Goal: Transaction & Acquisition: Download file/media

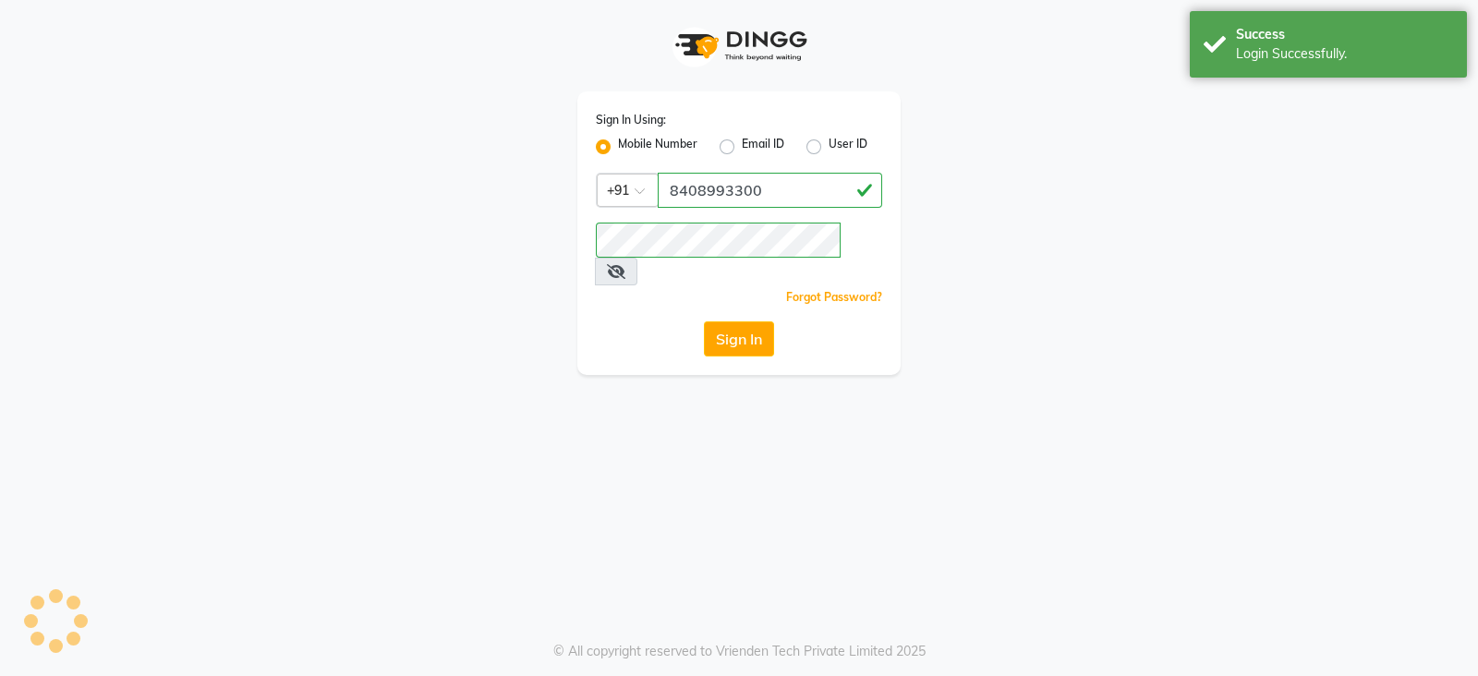
select select "702"
select select "service"
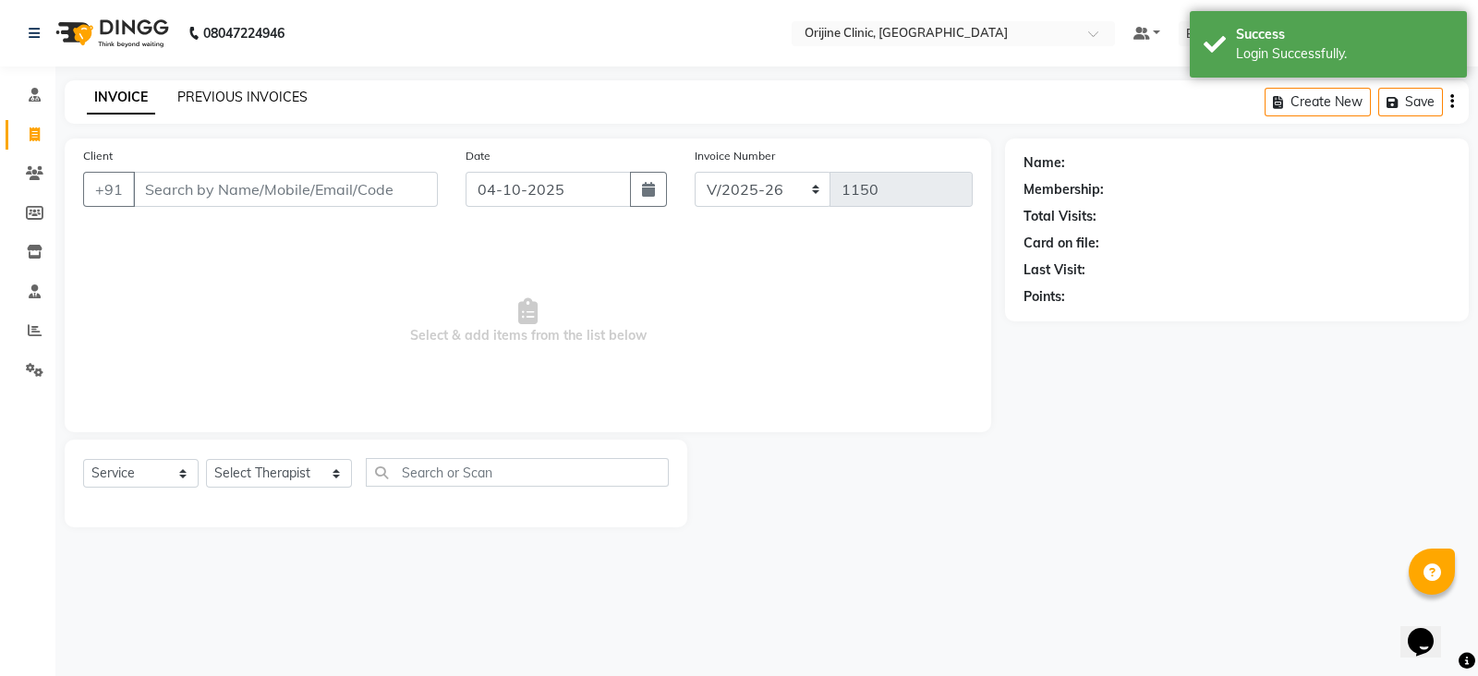
click at [248, 99] on link "PREVIOUS INVOICES" at bounding box center [242, 97] width 130 height 17
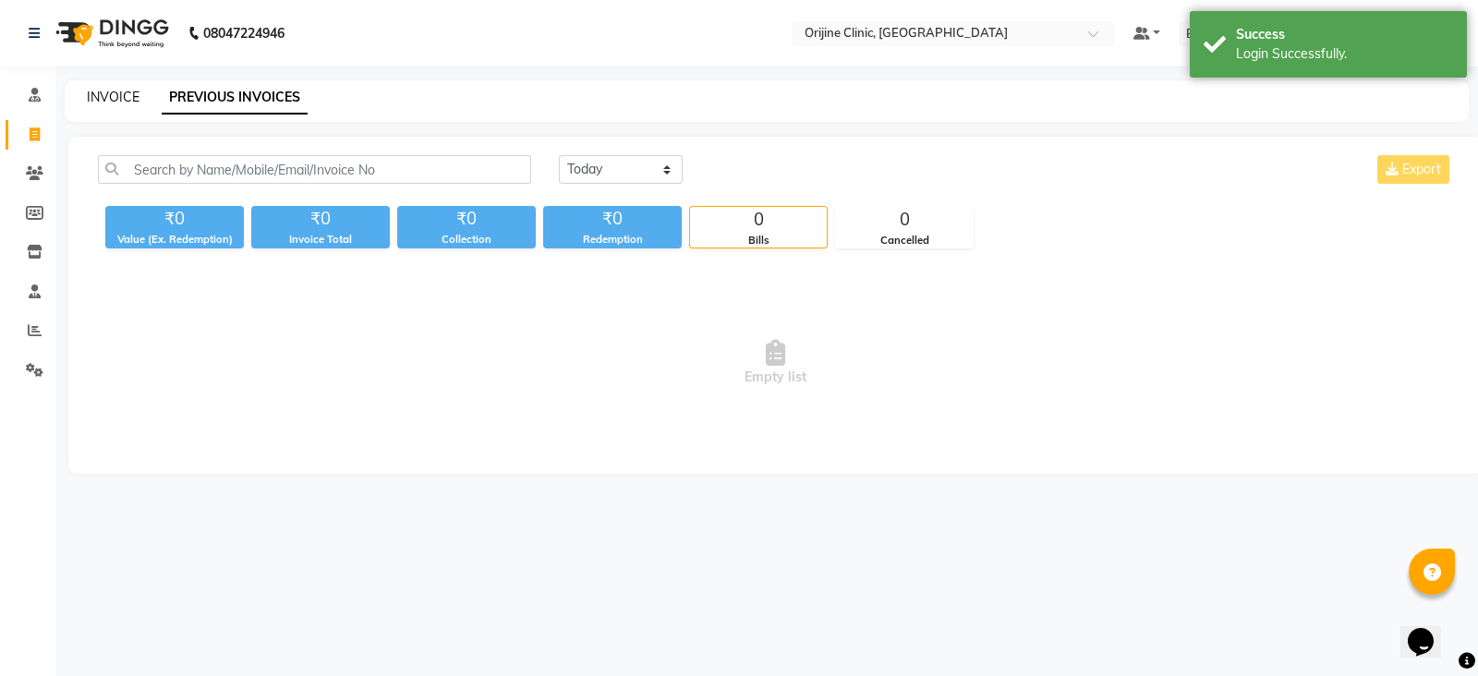
click at [102, 99] on link "INVOICE" at bounding box center [113, 97] width 53 height 17
select select "service"
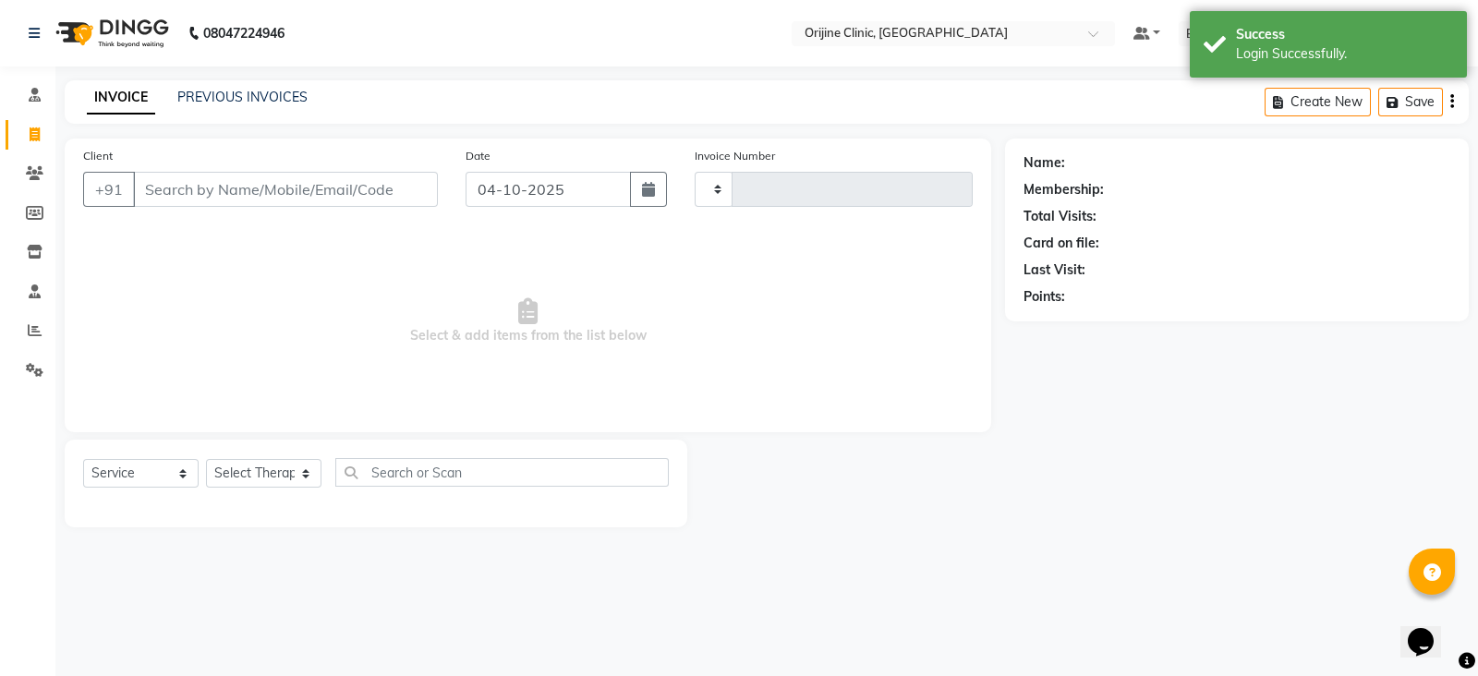
type input "1150"
select select "702"
click at [32, 367] on icon at bounding box center [35, 370] width 18 height 14
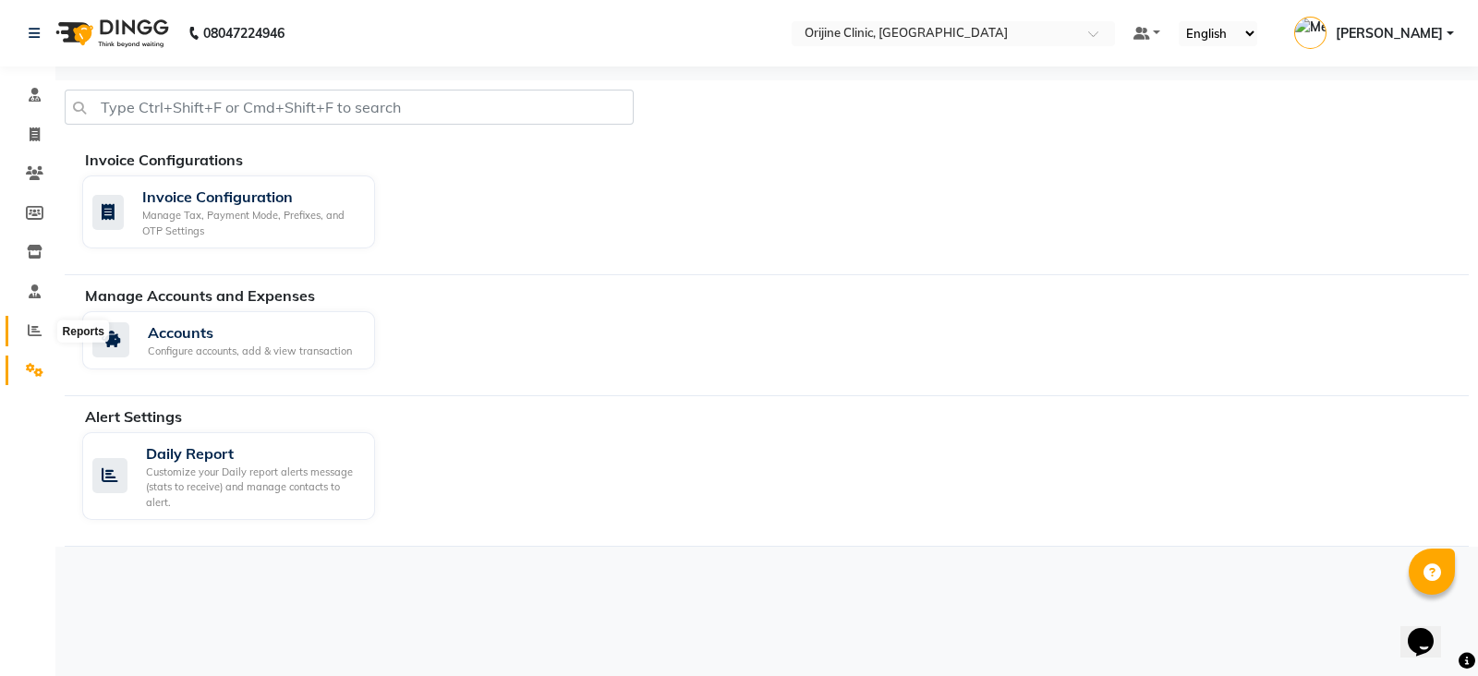
click at [25, 323] on span at bounding box center [34, 331] width 32 height 21
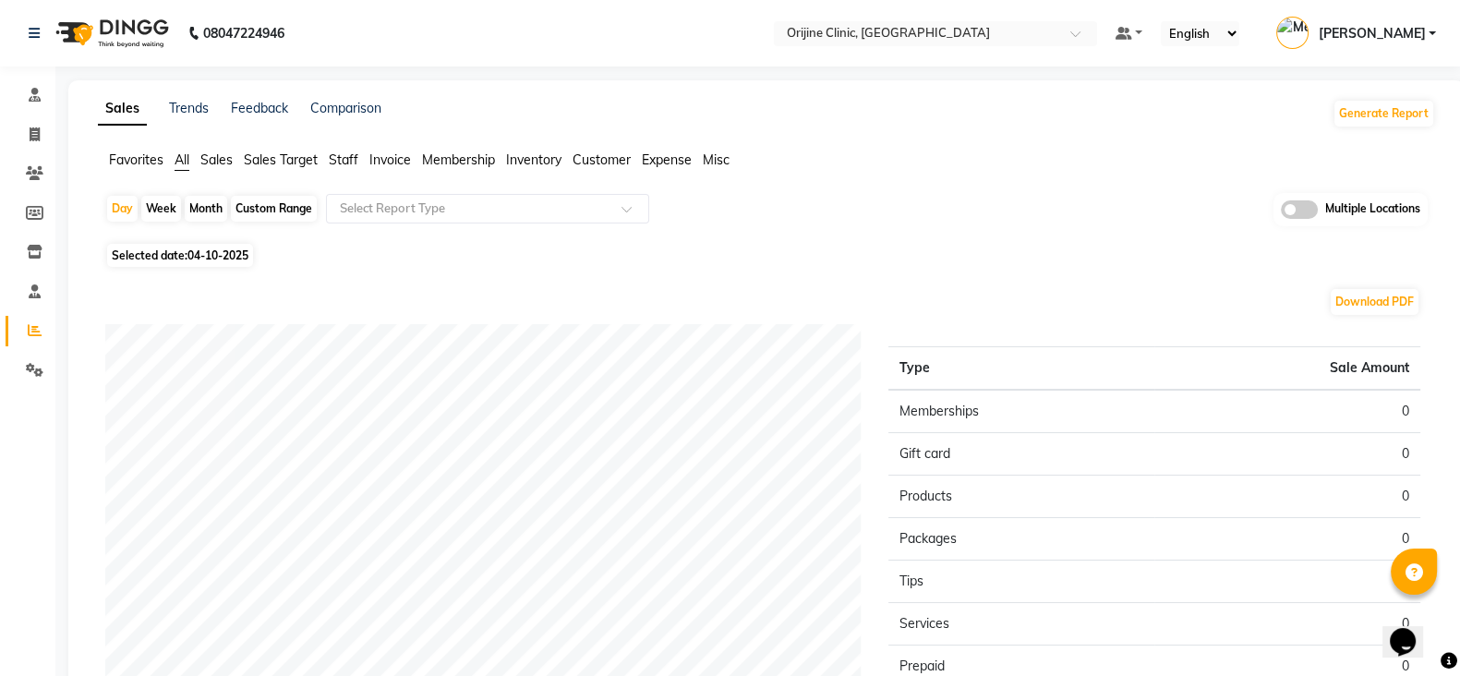
click at [392, 154] on span "Invoice" at bounding box center [390, 159] width 42 height 17
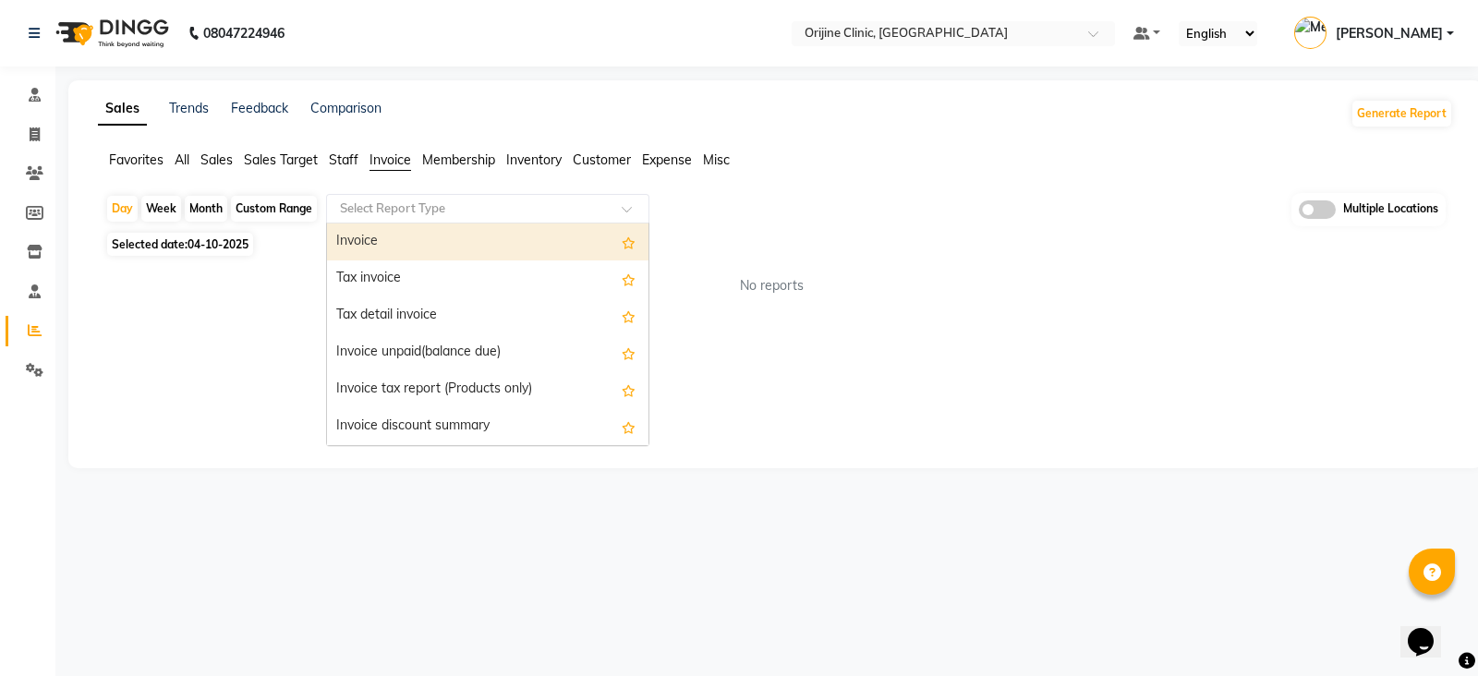
click at [453, 208] on input "text" at bounding box center [469, 209] width 266 height 18
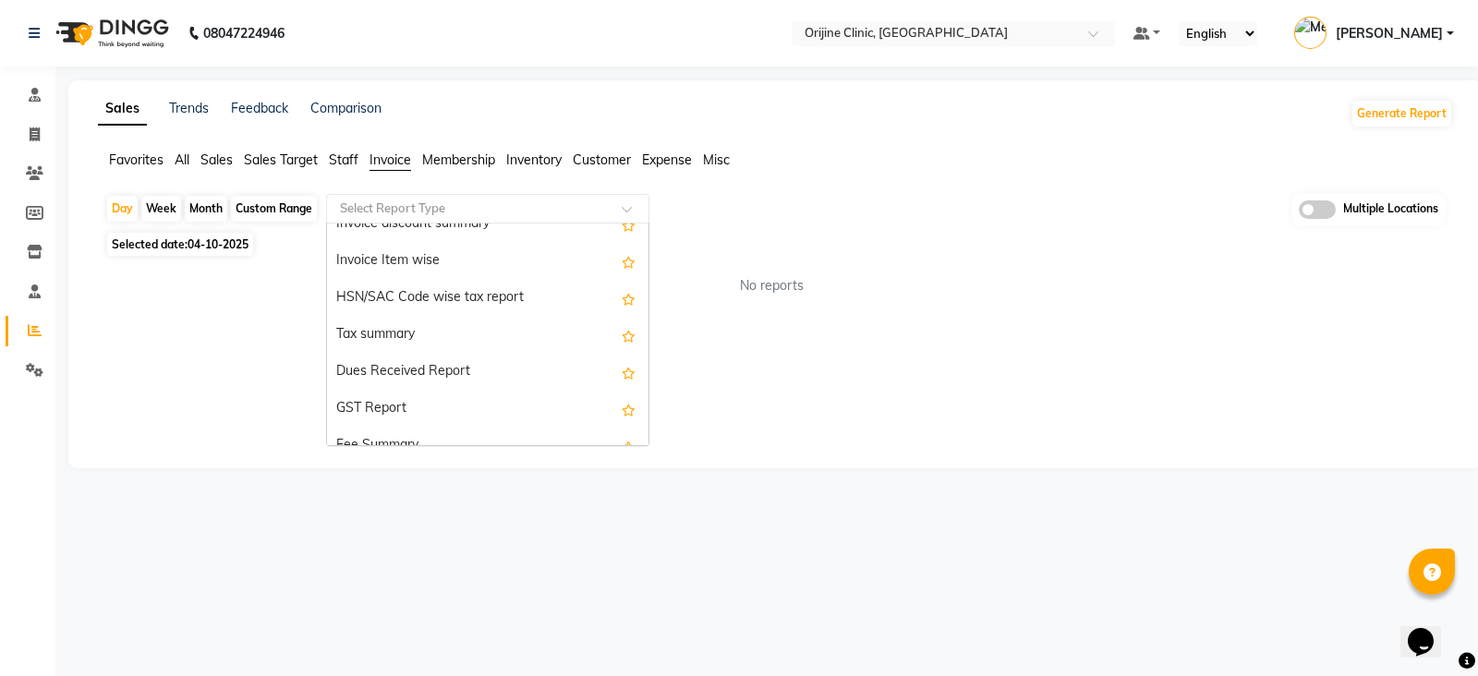
scroll to position [223, 0]
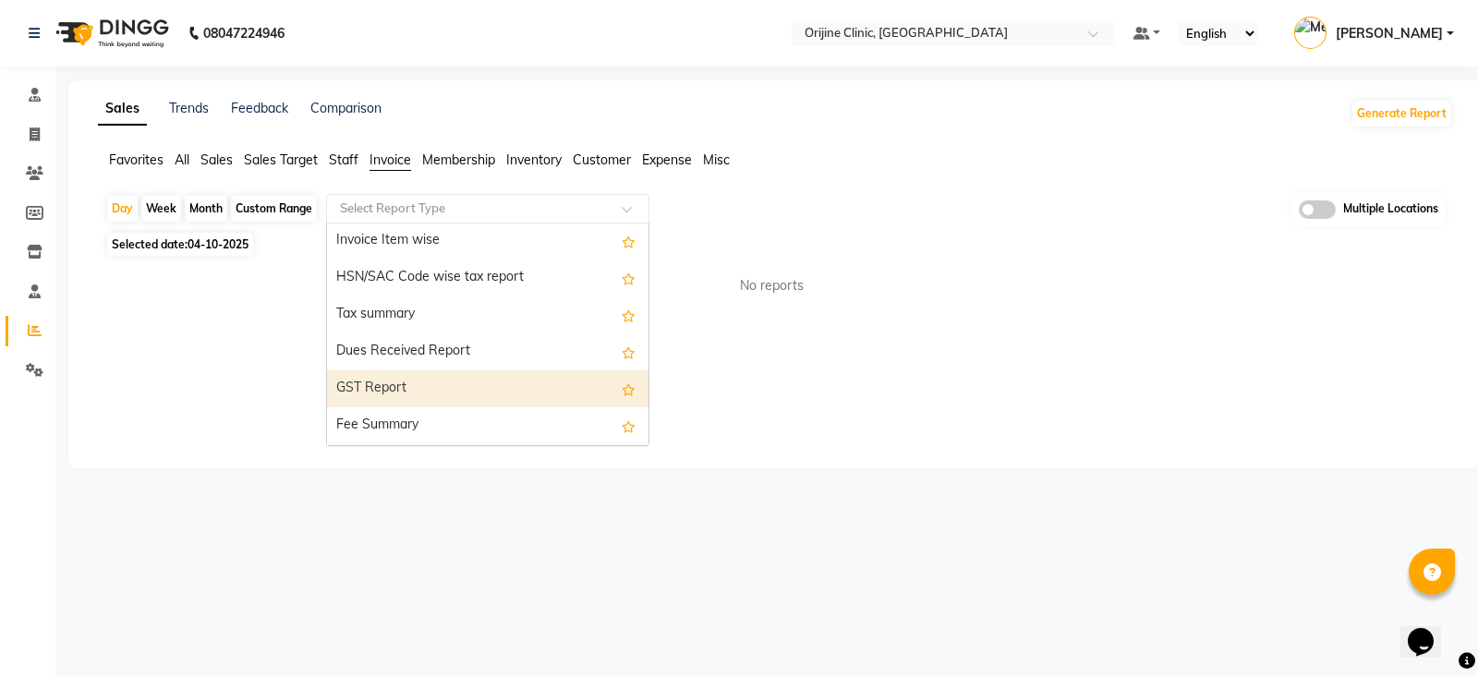
click at [403, 381] on div "GST Report" at bounding box center [487, 388] width 321 height 37
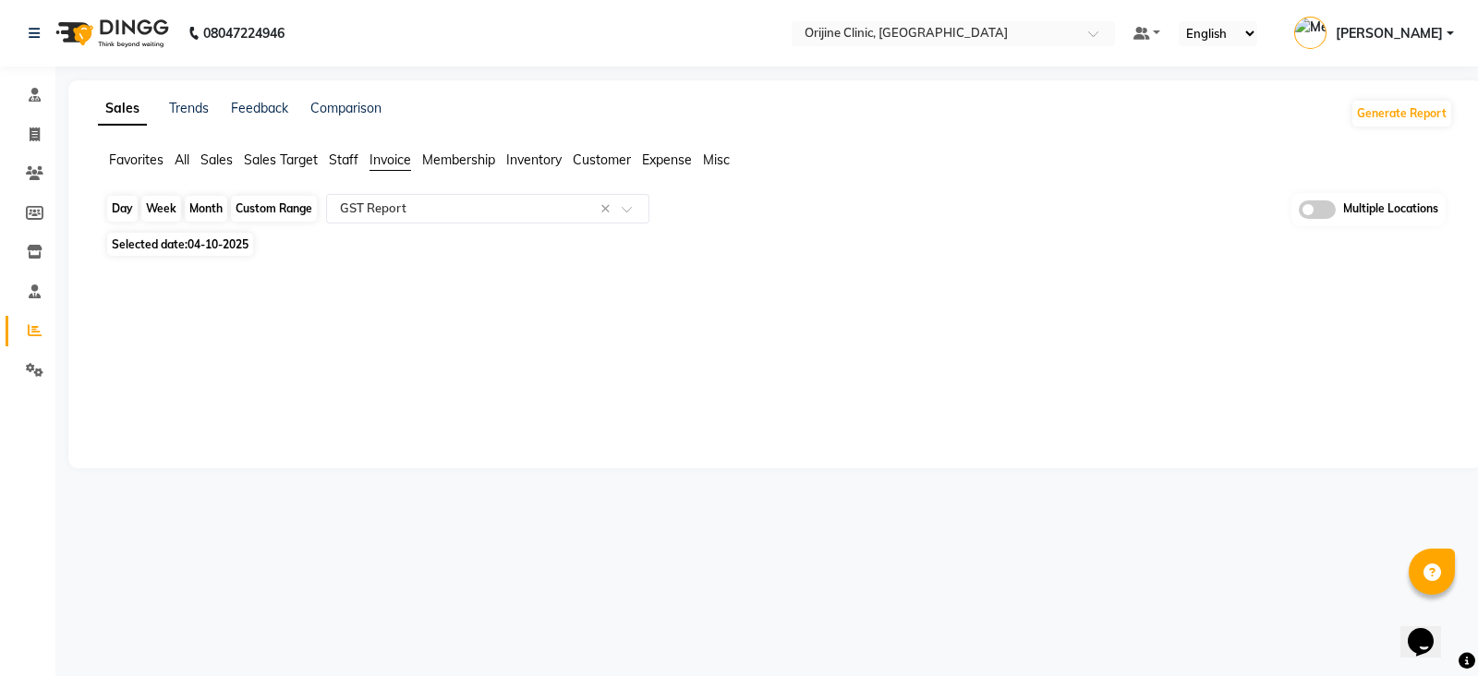
click at [127, 208] on div "Day" at bounding box center [122, 209] width 30 height 26
select select "10"
select select "2025"
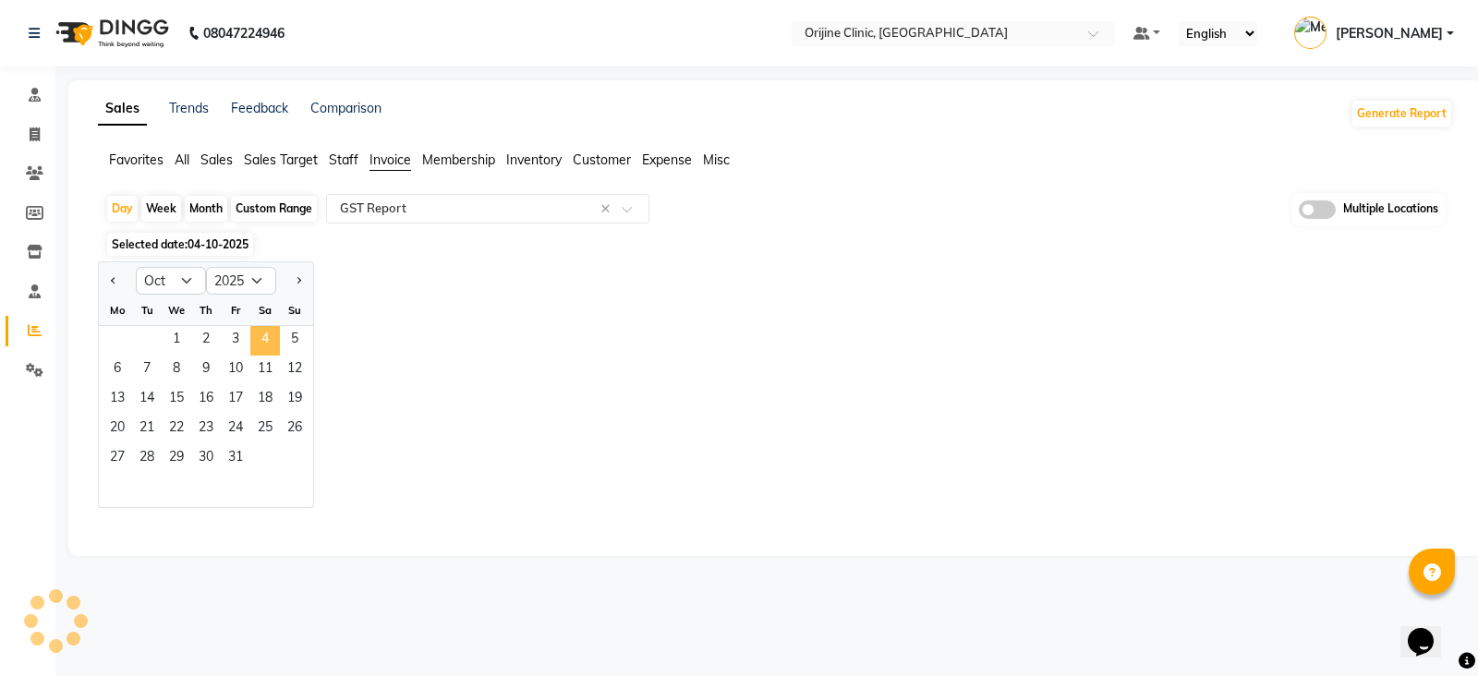
click at [261, 348] on span "4" at bounding box center [265, 341] width 30 height 30
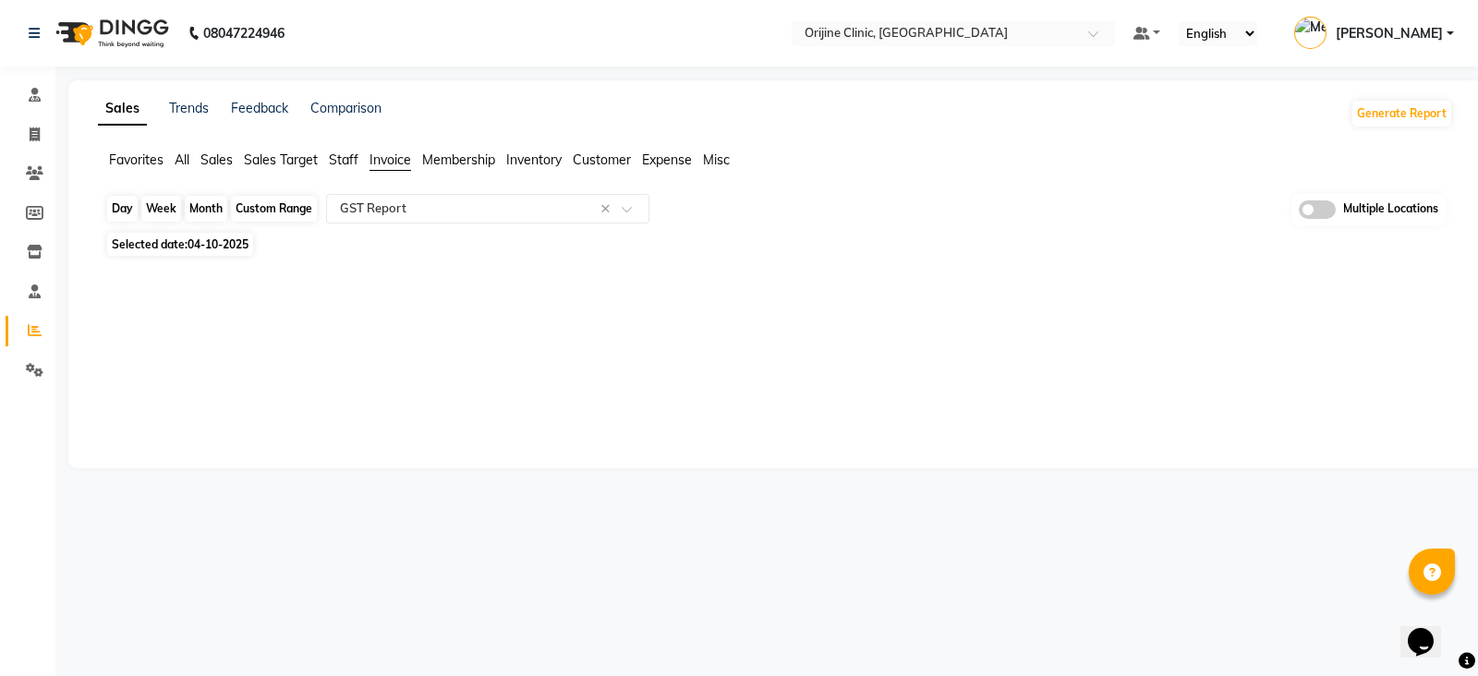
click at [125, 207] on div "Day" at bounding box center [122, 209] width 30 height 26
select select "10"
select select "2025"
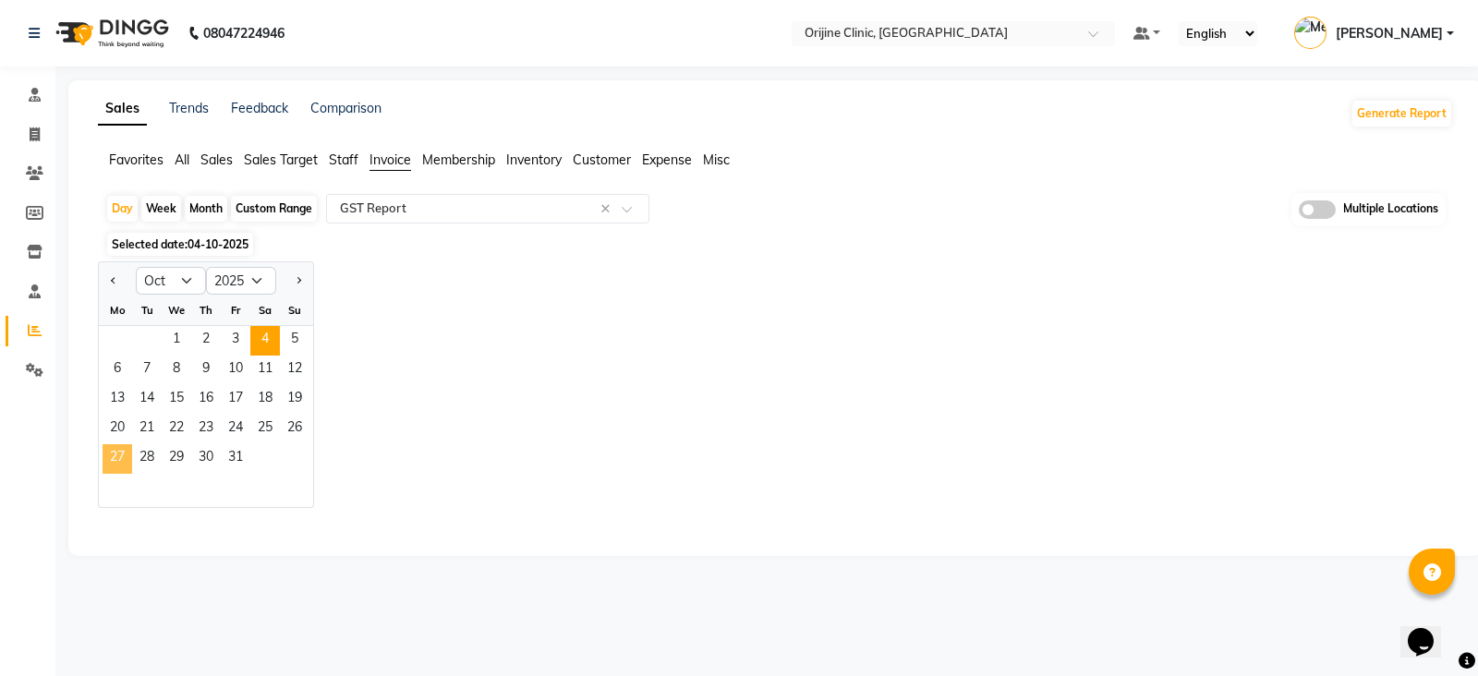
click at [125, 457] on span "27" at bounding box center [118, 459] width 30 height 30
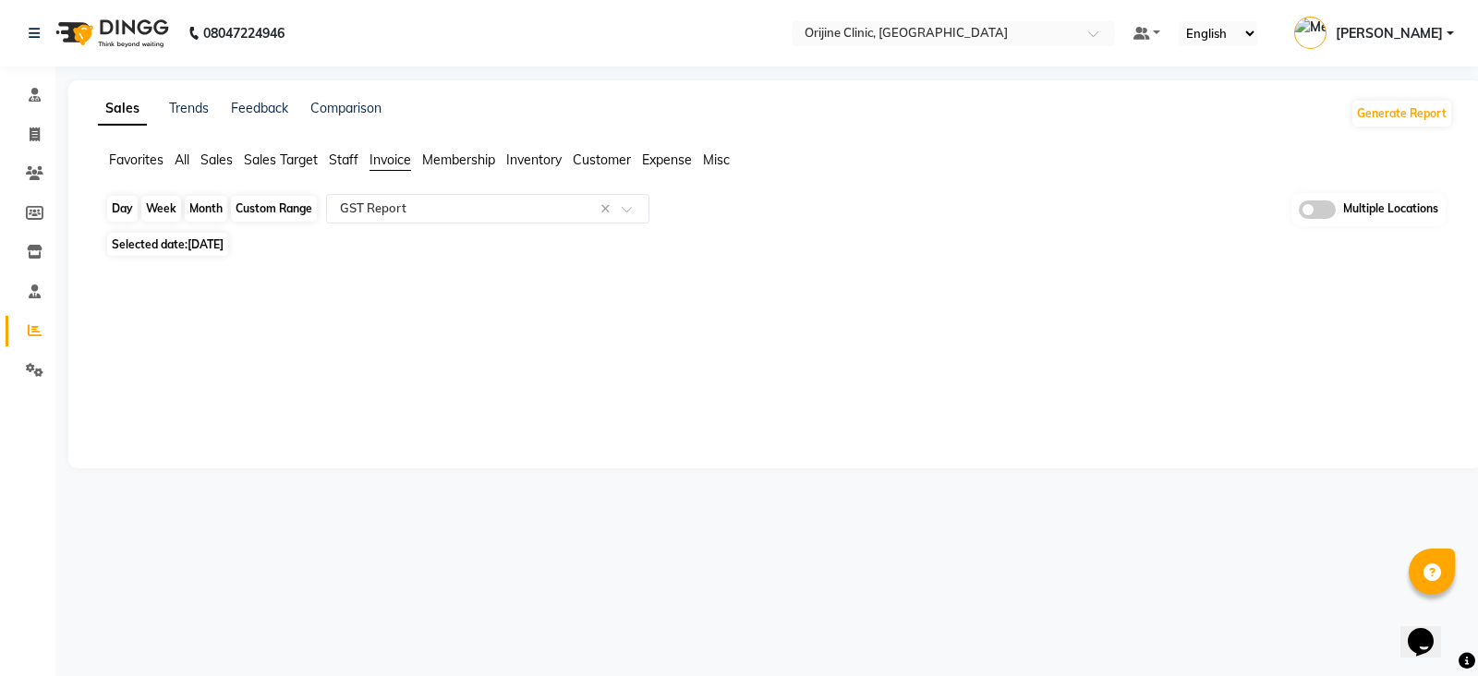
click at [122, 208] on div "Day" at bounding box center [122, 209] width 30 height 26
select select "10"
select select "2025"
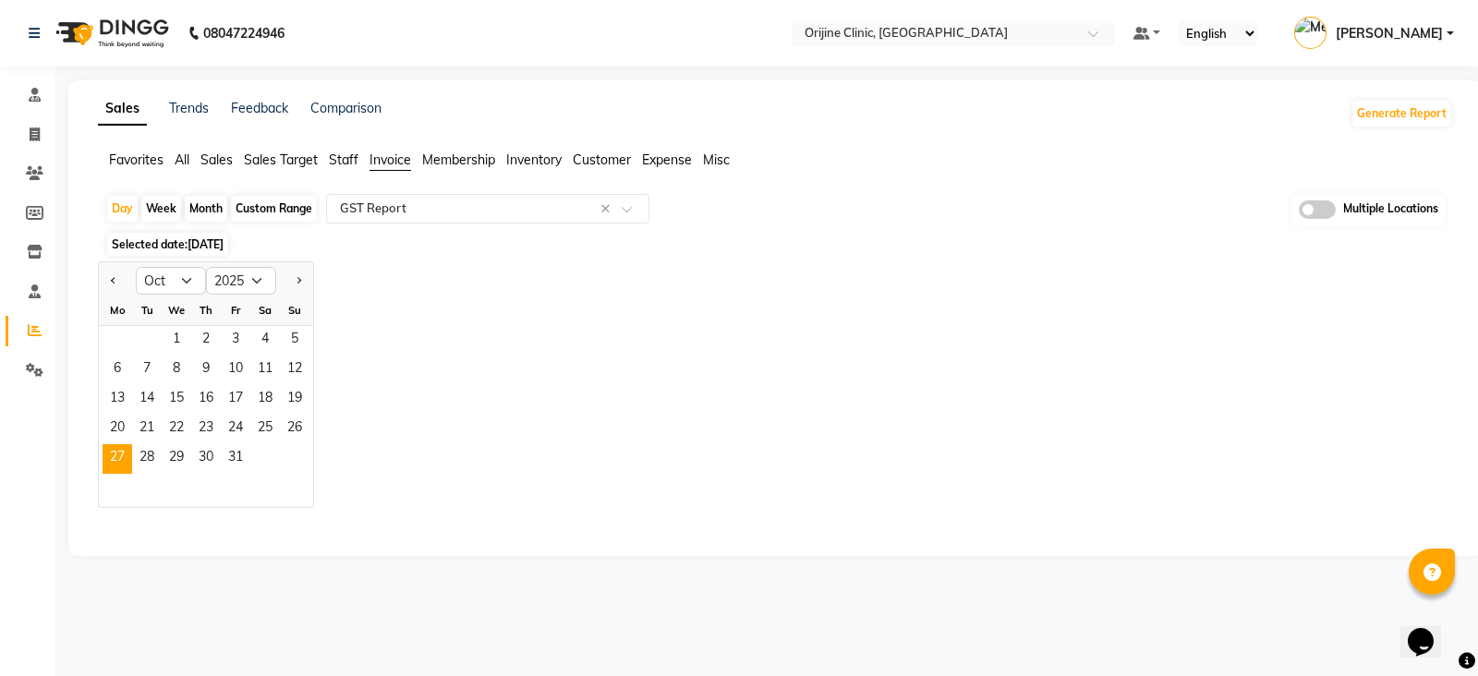
click at [286, 208] on div "Custom Range" at bounding box center [274, 209] width 86 height 26
select select "10"
select select "2025"
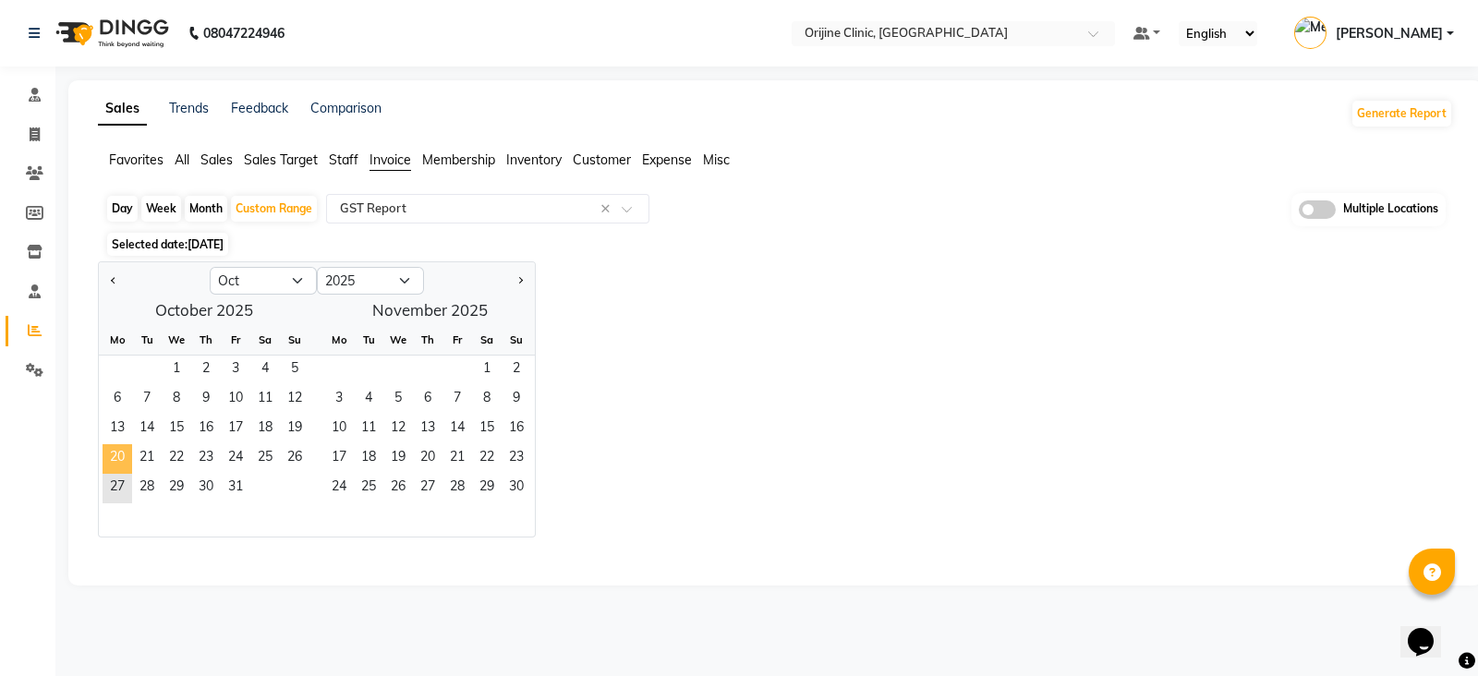
click at [120, 470] on span "20" at bounding box center [118, 459] width 30 height 30
click at [114, 486] on span "27" at bounding box center [118, 489] width 30 height 30
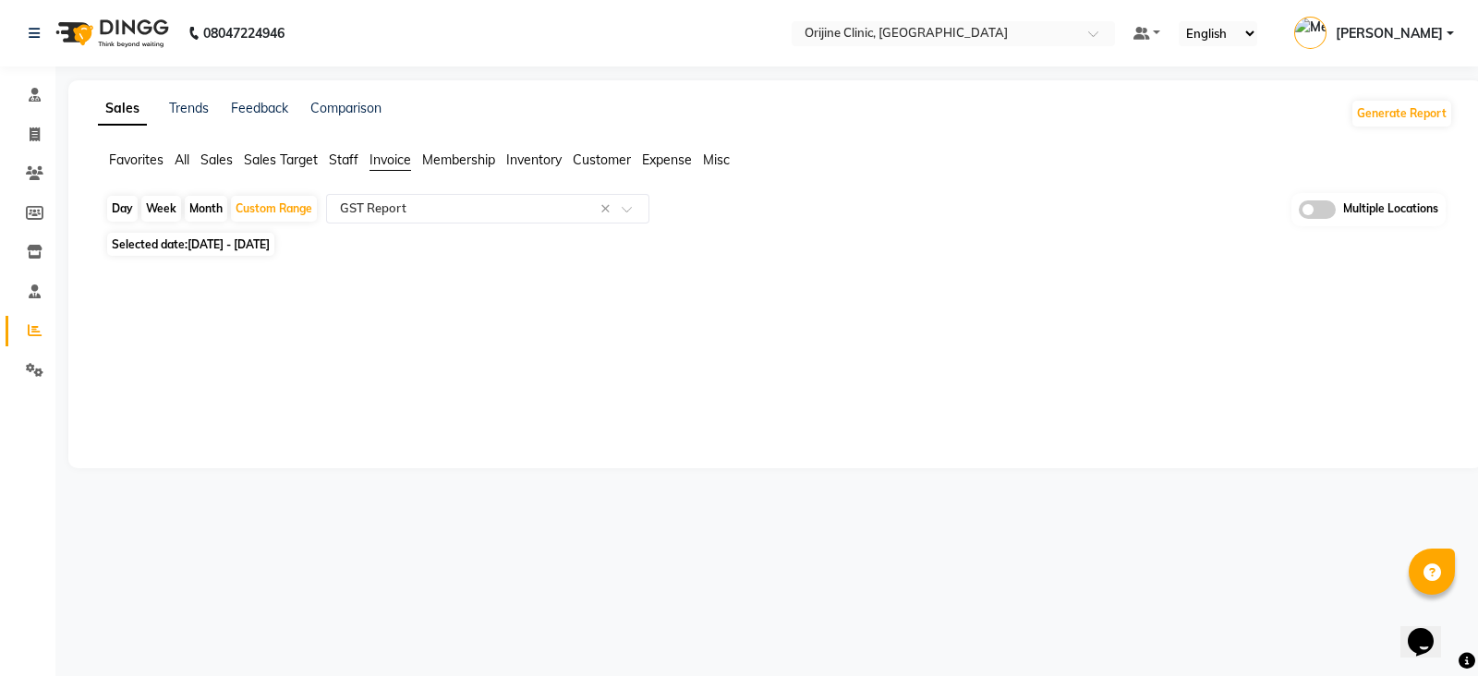
click at [208, 561] on div "08047224946 Select Location × Orijine Clinic, Kalyani Nagar Default Panel My Pa…" at bounding box center [739, 338] width 1478 height 676
click at [270, 244] on span "[DATE] - [DATE]" at bounding box center [228, 244] width 82 height 14
select select "10"
select select "2025"
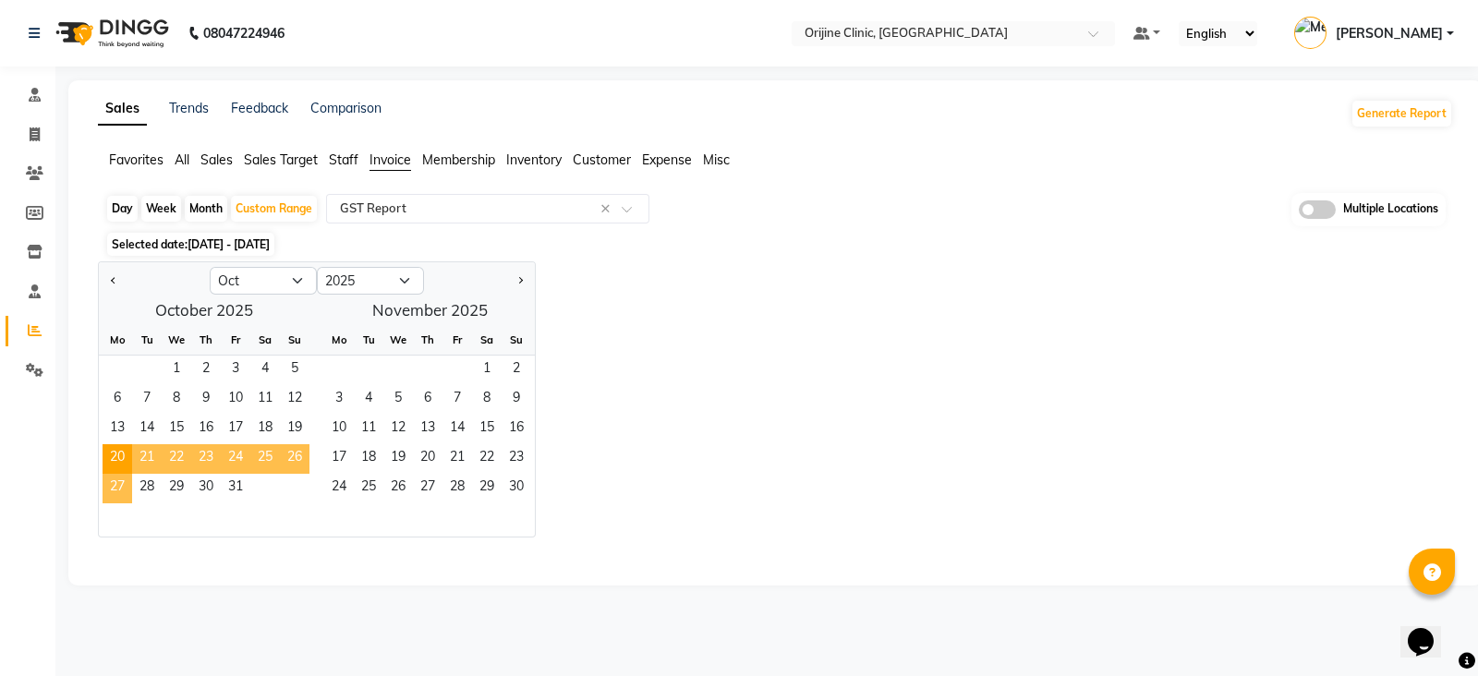
click at [118, 491] on span "27" at bounding box center [118, 489] width 30 height 30
click at [248, 485] on span "31" at bounding box center [236, 489] width 30 height 30
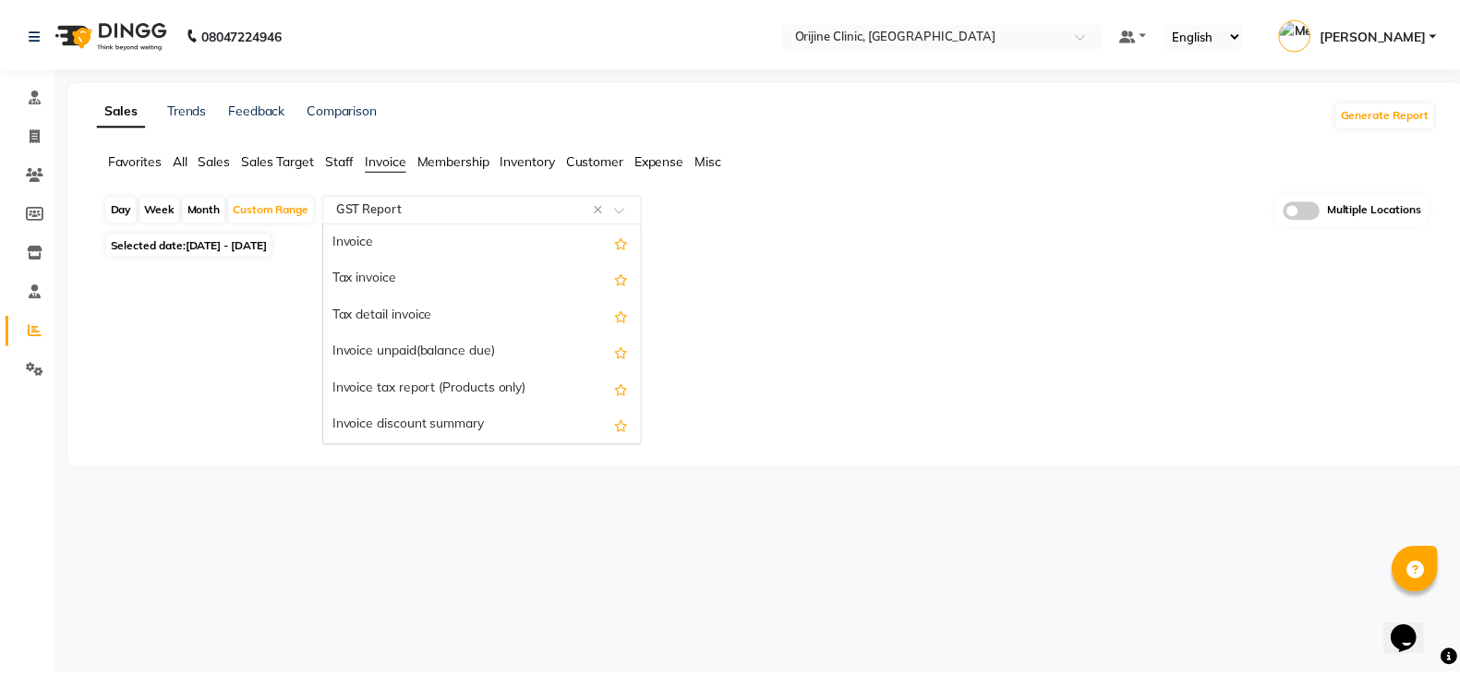
scroll to position [333, 0]
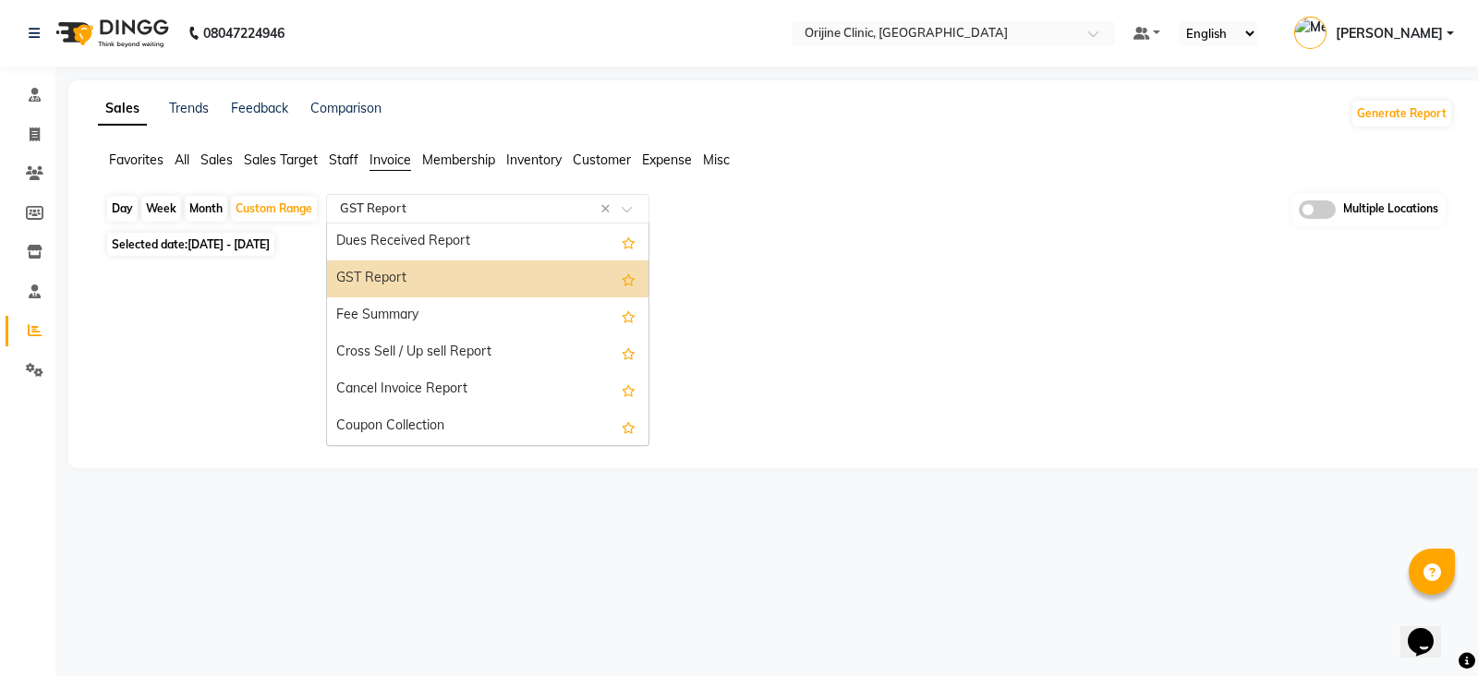
click at [448, 207] on input "text" at bounding box center [469, 209] width 266 height 18
click at [419, 286] on div "GST Report" at bounding box center [487, 278] width 321 height 37
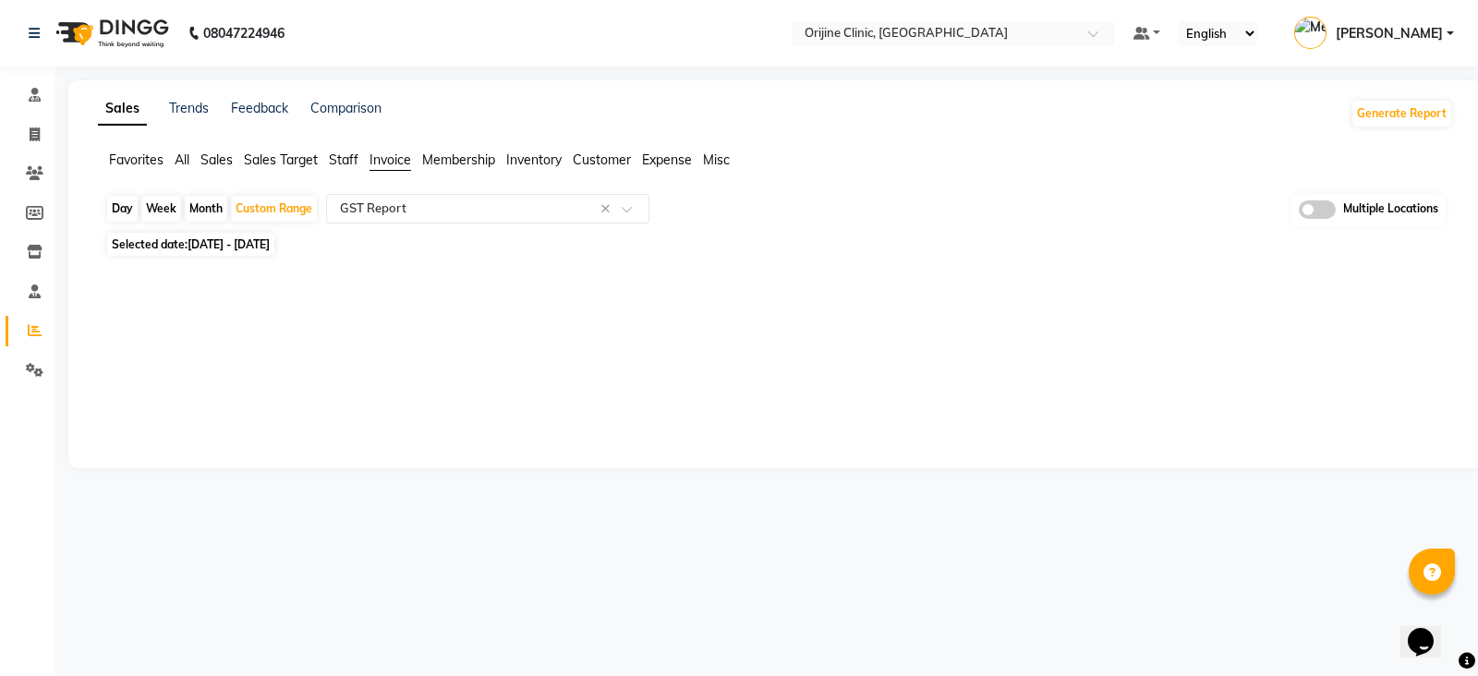
click at [238, 326] on div "Sales Trends Feedback Comparison Generate Report Favorites All Sales Sales Targ…" at bounding box center [775, 274] width 1414 height 388
click at [273, 208] on div "Custom Range" at bounding box center [274, 209] width 86 height 26
select select "10"
select select "2025"
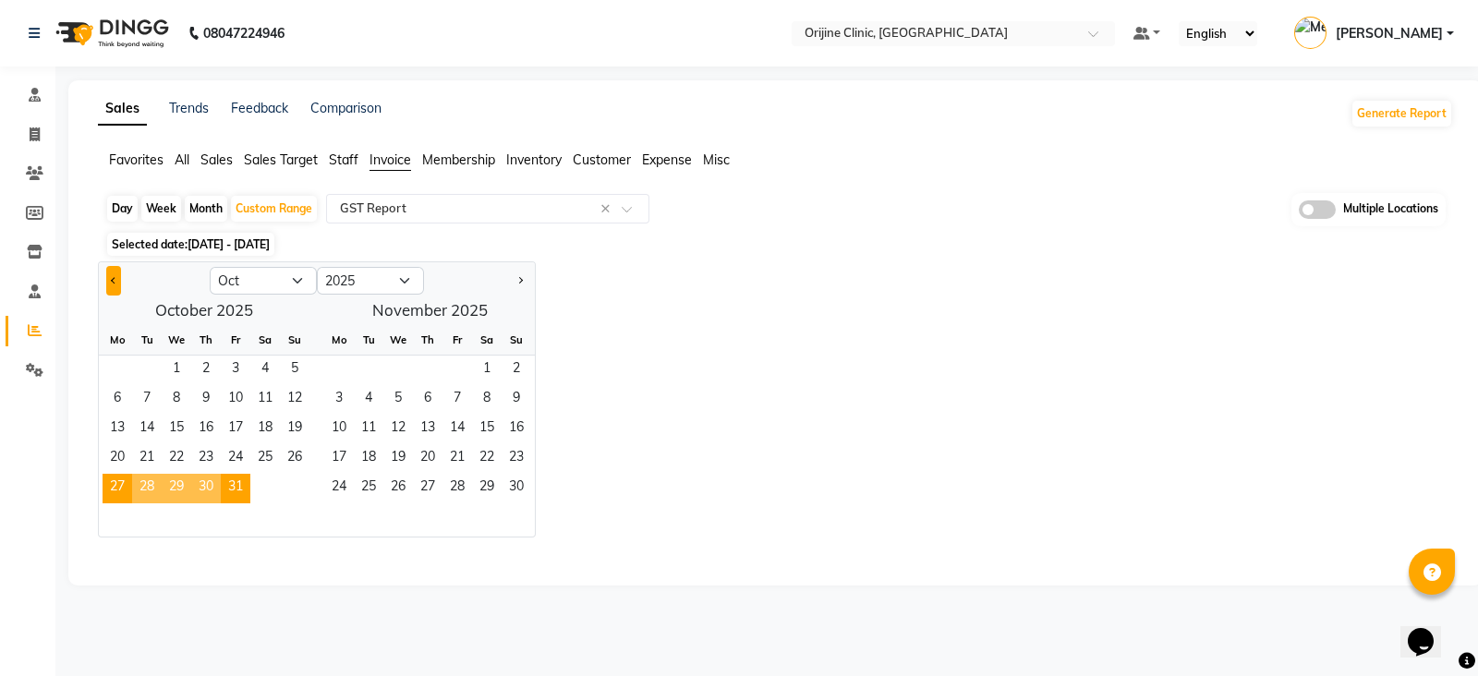
click at [112, 278] on span "Previous month" at bounding box center [114, 279] width 6 height 6
select select "9"
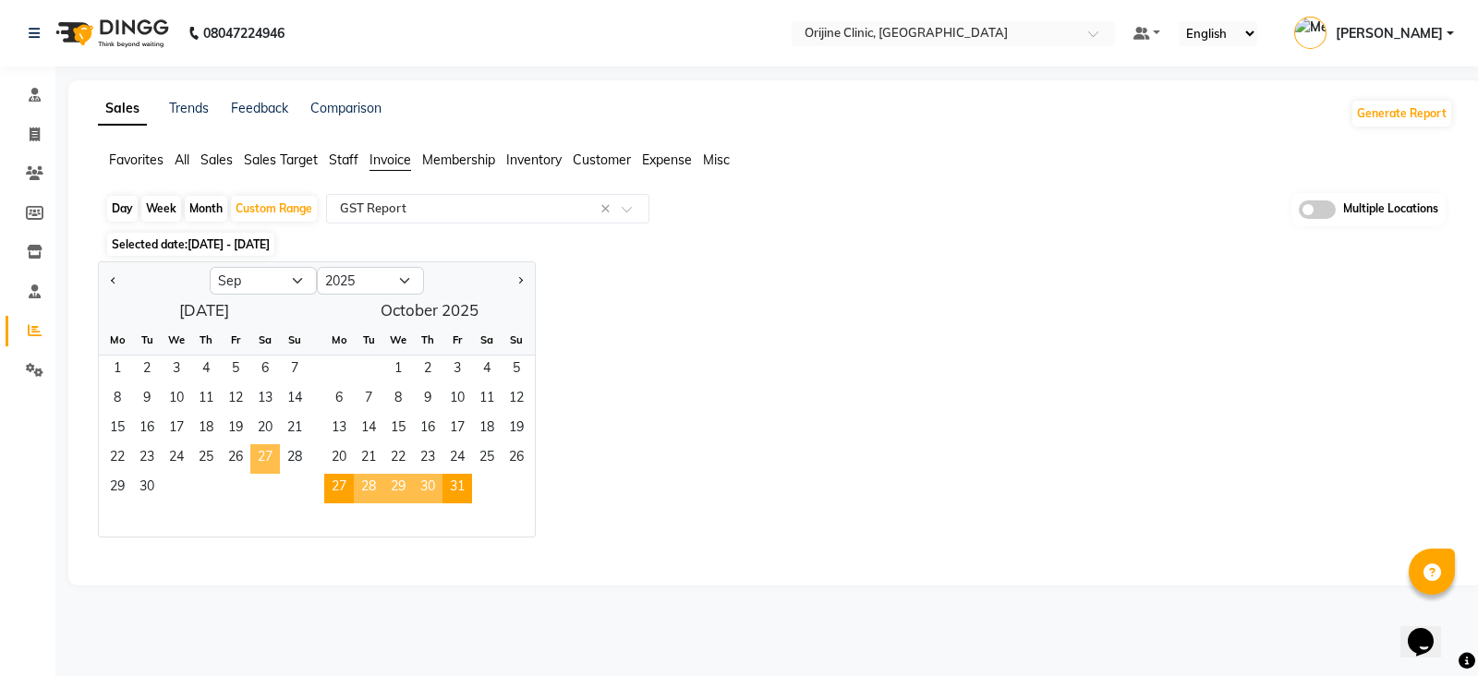
click at [266, 454] on span "27" at bounding box center [265, 459] width 30 height 30
click at [152, 484] on span "30" at bounding box center [147, 489] width 30 height 30
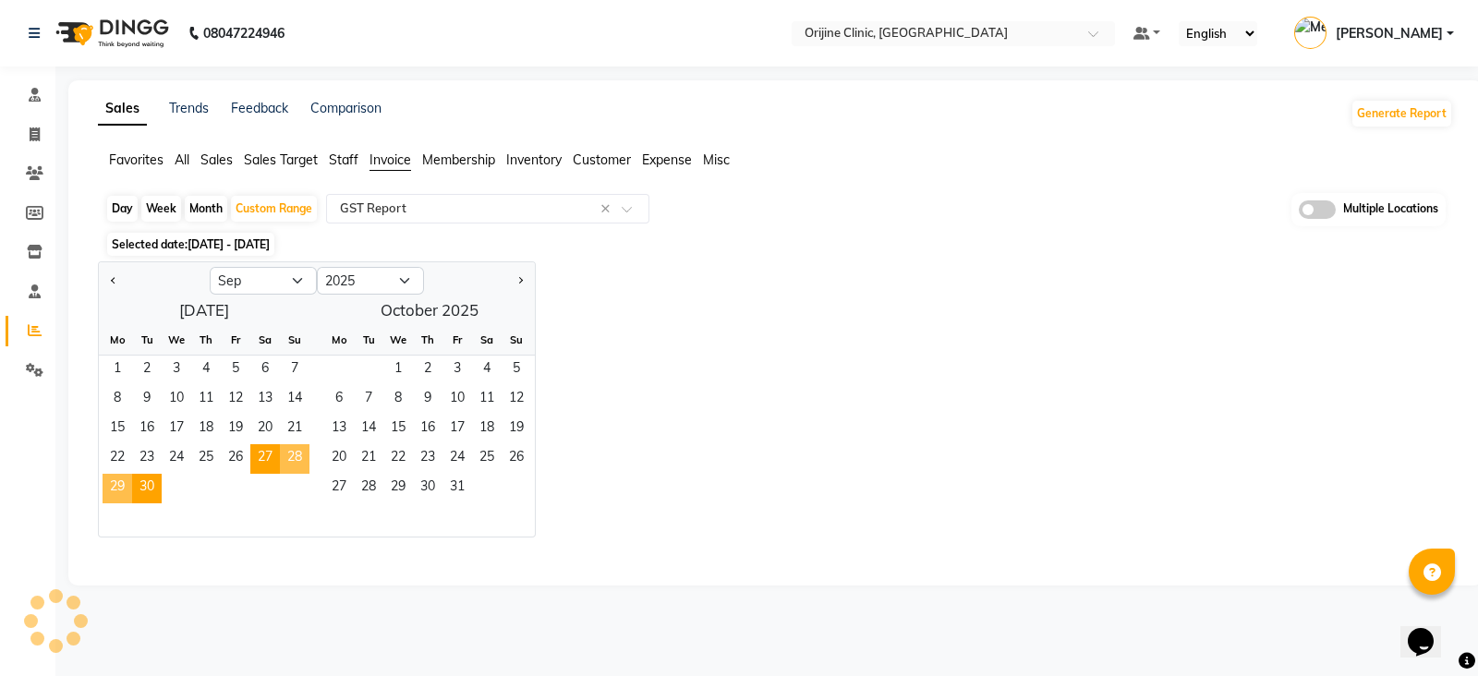
select select "full_report"
select select "csv"
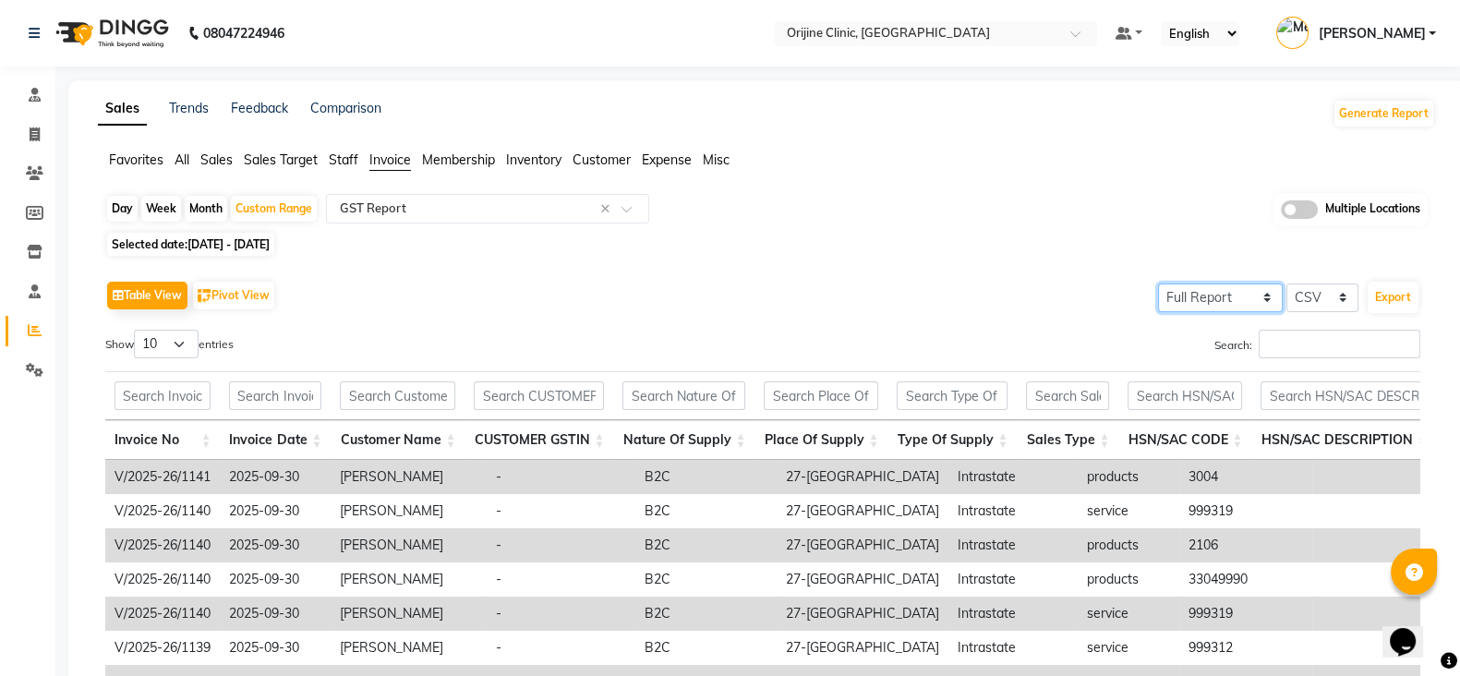
click at [1266, 293] on select "Select Full Report Filtered Report" at bounding box center [1220, 298] width 125 height 29
click at [1160, 284] on select "Select Full Report Filtered Report" at bounding box center [1220, 298] width 125 height 29
click at [1406, 293] on button "Export" at bounding box center [1393, 297] width 51 height 31
